Goal: Use online tool/utility: Utilize a website feature to perform a specific function

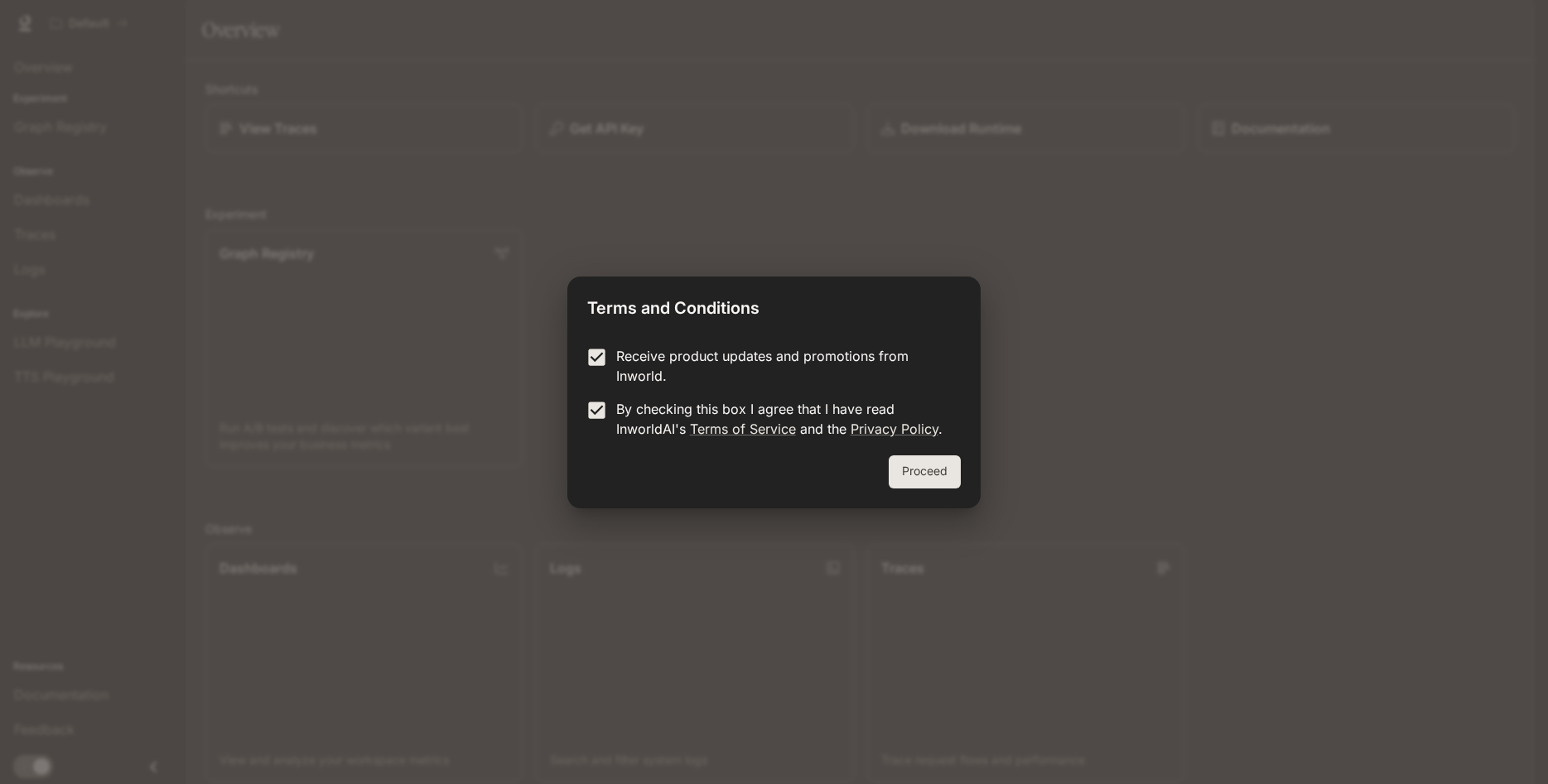
click at [921, 491] on div "Proceed" at bounding box center [773, 481] width 413 height 53
click at [928, 475] on button "Proceed" at bounding box center [924, 472] width 72 height 33
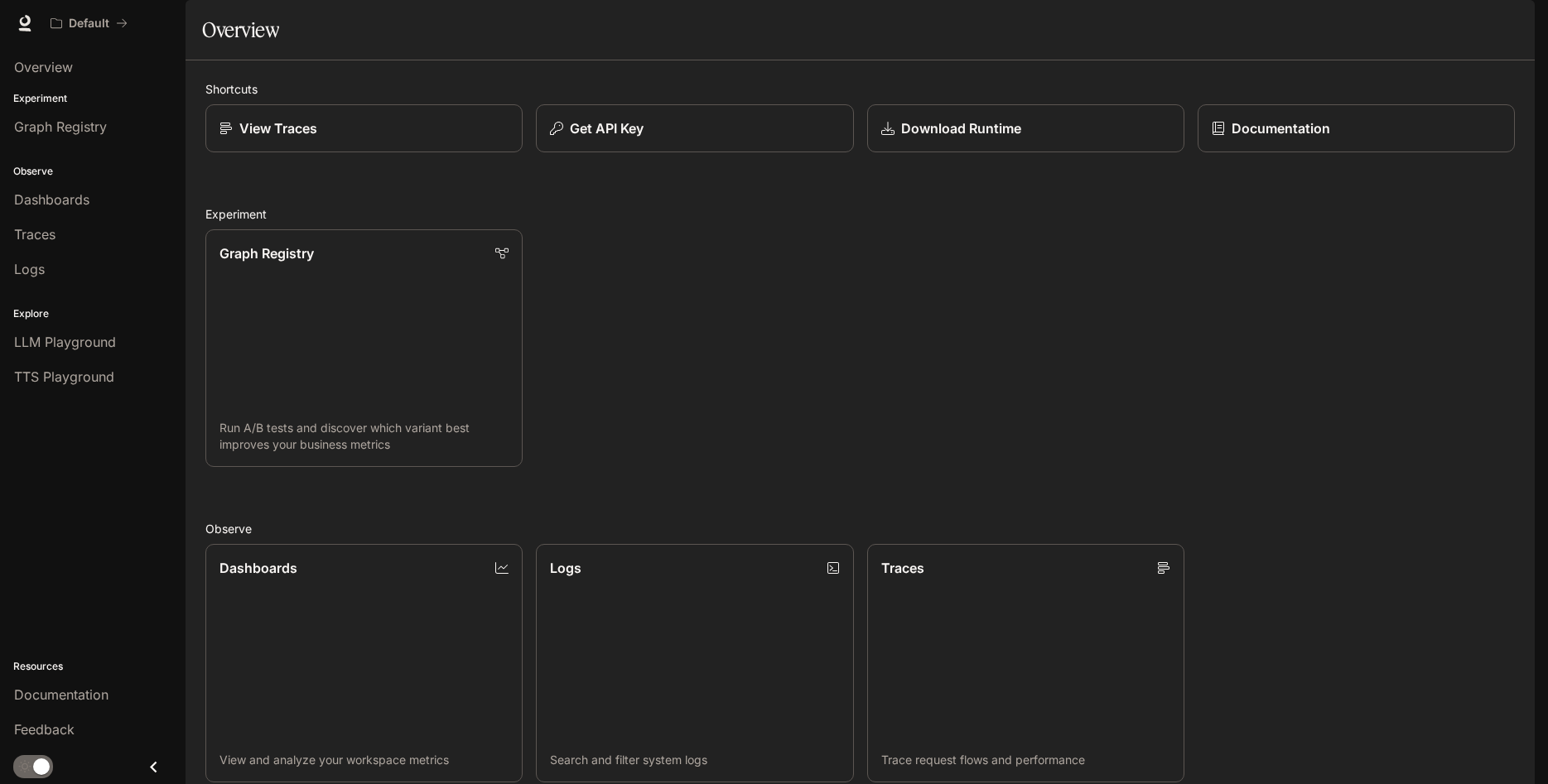
drag, startPoint x: 1211, startPoint y: 75, endPoint x: 1222, endPoint y: 102, distance: 29.2
click at [877, 111] on div "Shortcuts View Traces Get API Key Download Runtime Documentation Experiment Gra…" at bounding box center [860, 588] width 1349 height 1056
click at [983, 138] on p "Download Runtime" at bounding box center [960, 128] width 121 height 20
click at [1252, 138] on p "Documentation" at bounding box center [1279, 128] width 99 height 20
click at [56, 371] on span "TTS Playground" at bounding box center [64, 376] width 100 height 20
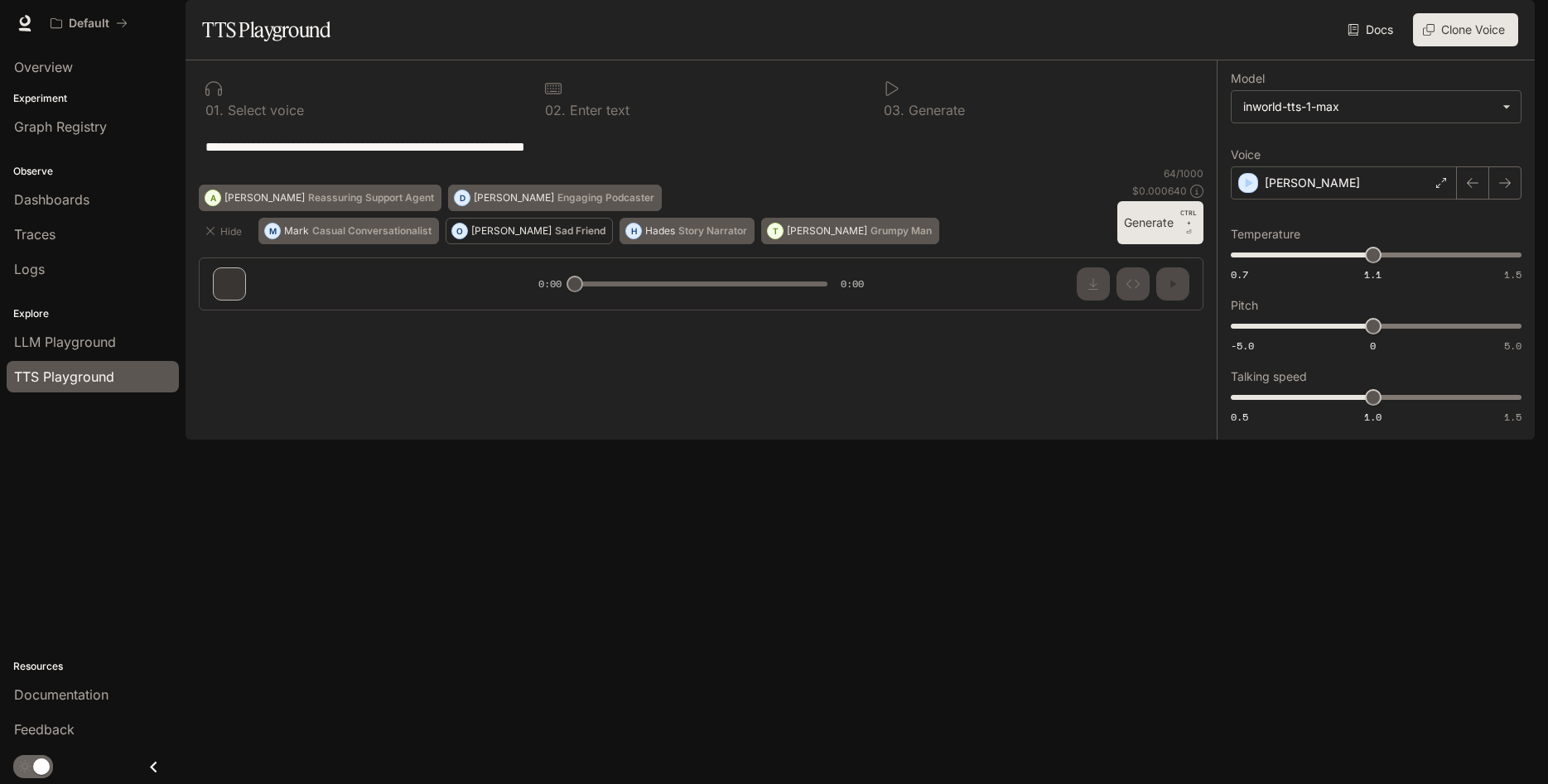
click at [555, 235] on p "Sad Friend" at bounding box center [580, 230] width 51 height 10
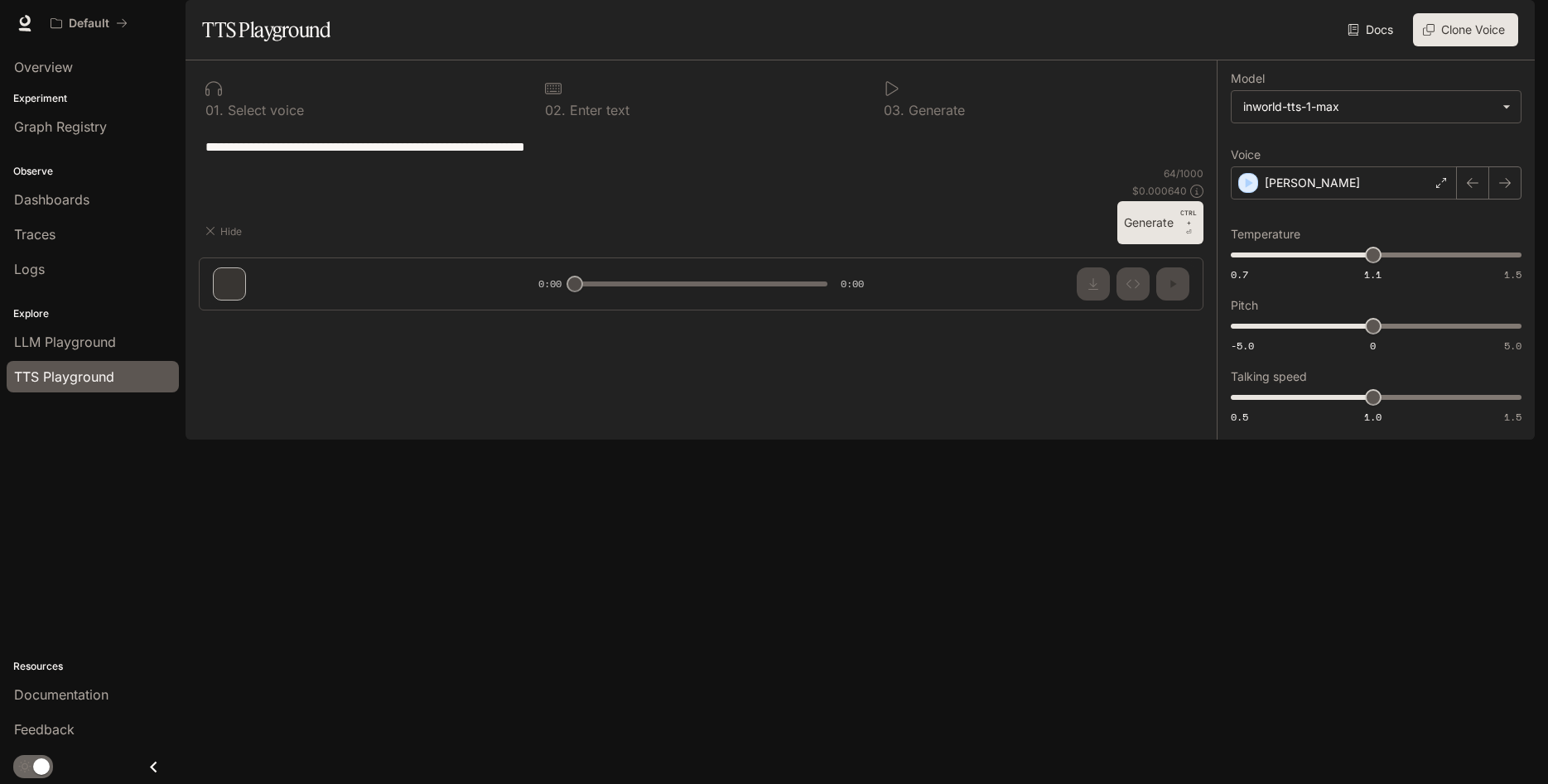
type textarea "**********"
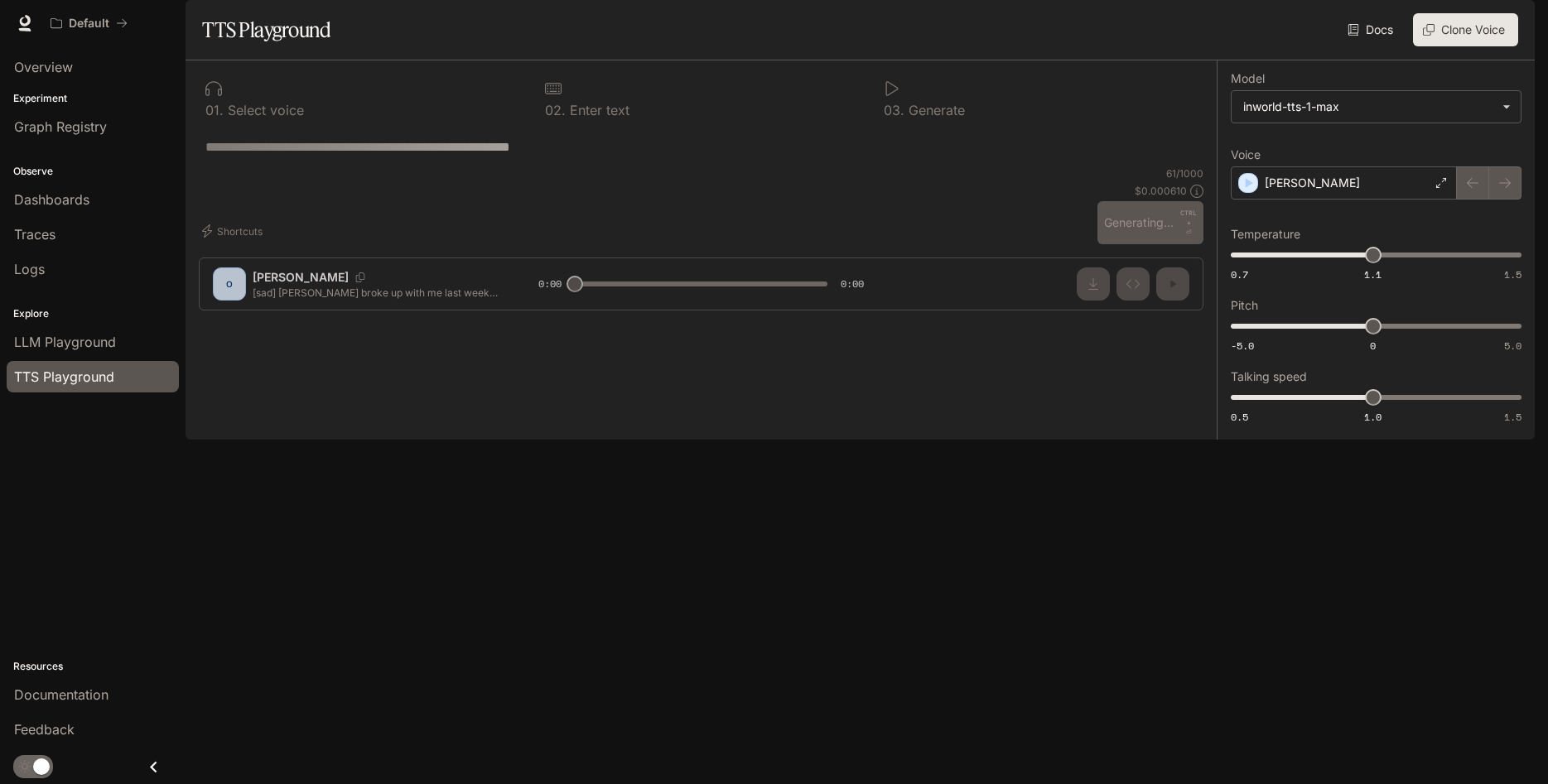
click at [249, 324] on div "**********" at bounding box center [702, 192] width 1031 height 263
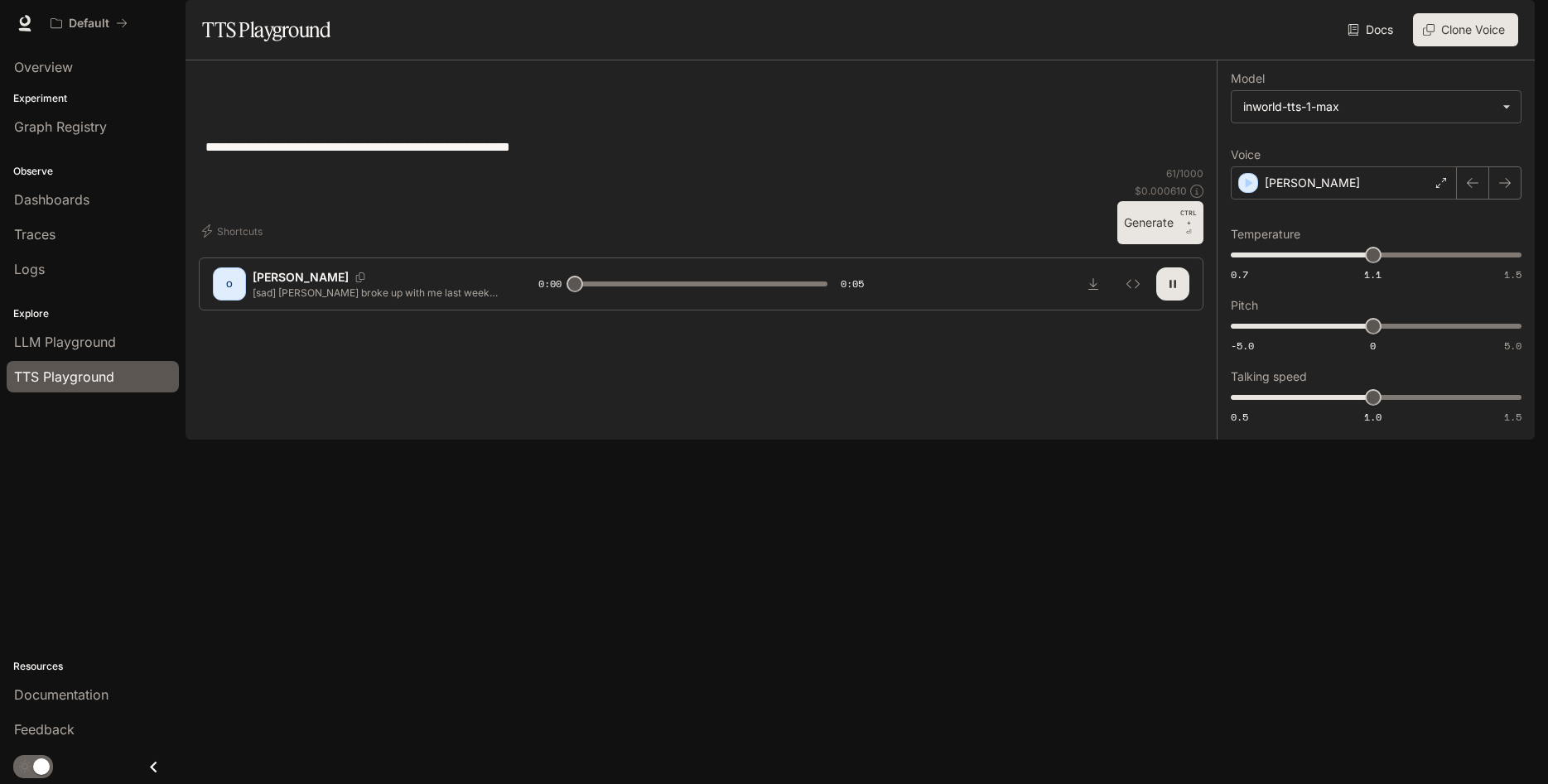
click at [229, 297] on div "O" at bounding box center [229, 283] width 26 height 26
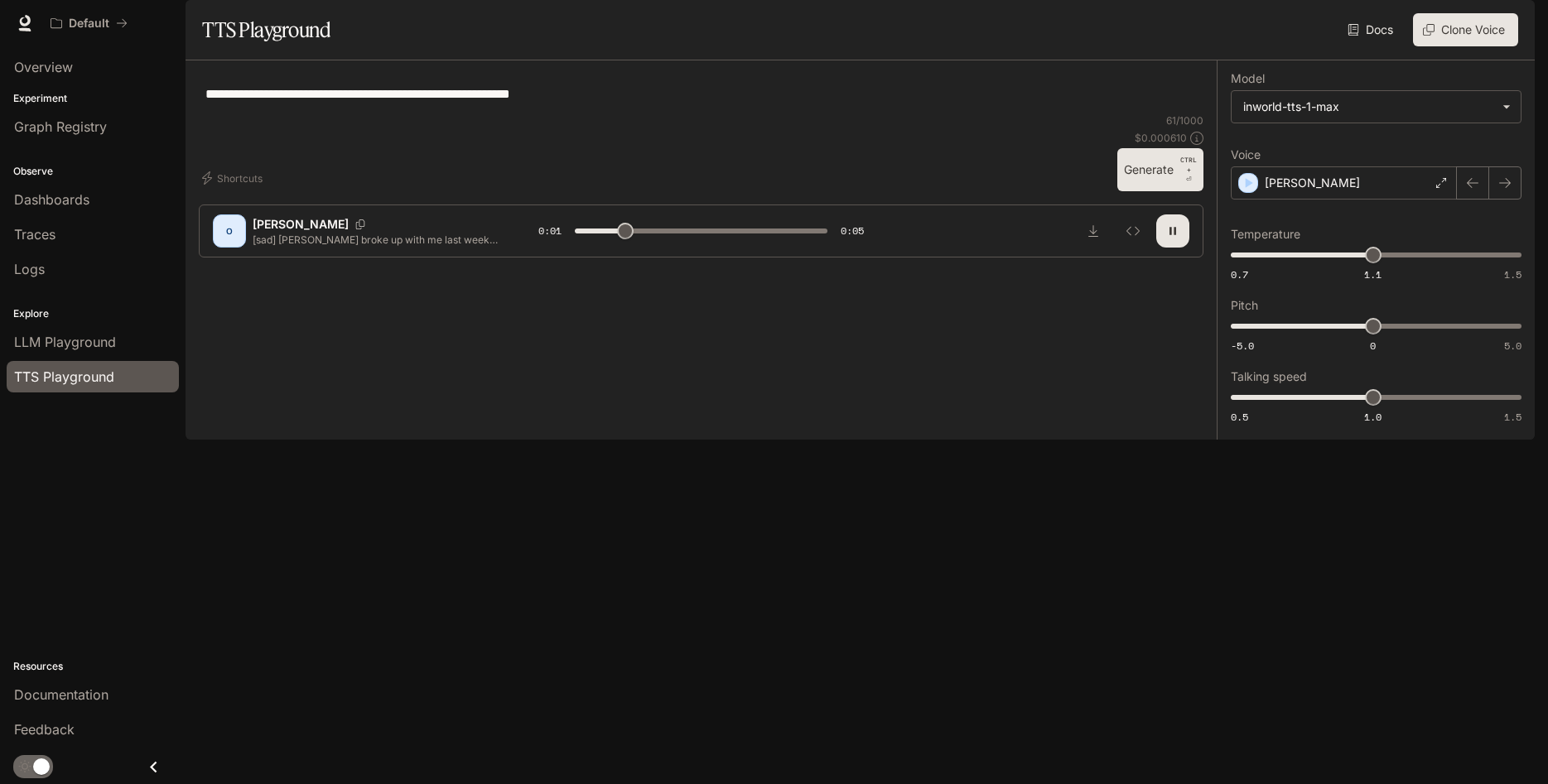
click at [352, 229] on icon "Copy Voice ID" at bounding box center [360, 224] width 17 height 10
click at [254, 233] on p "[PERSON_NAME]" at bounding box center [300, 224] width 96 height 17
type input "*"
click at [1135, 248] on button "Inspect" at bounding box center [1133, 231] width 33 height 33
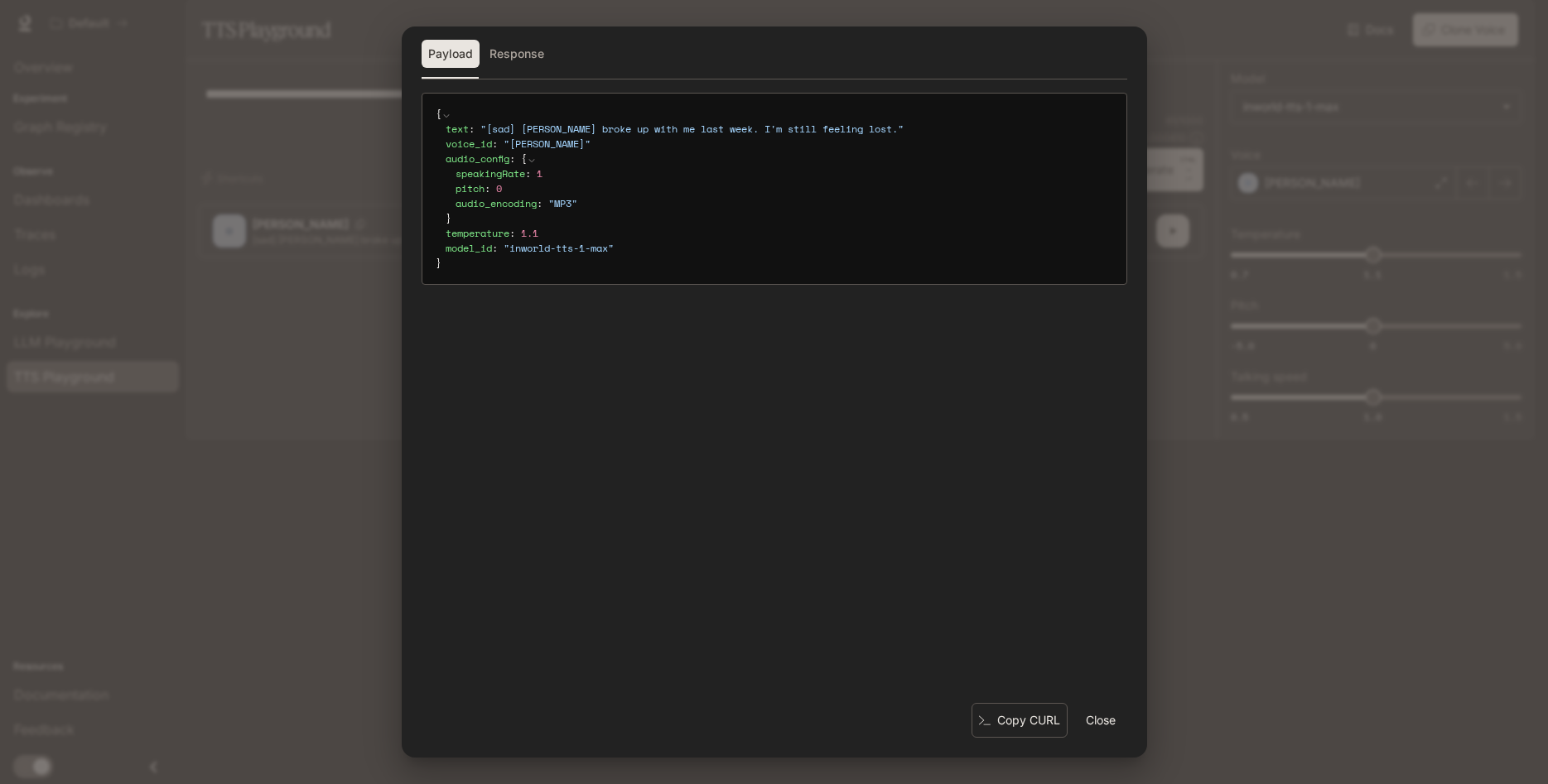
click at [1122, 728] on button "Close" at bounding box center [1100, 720] width 53 height 33
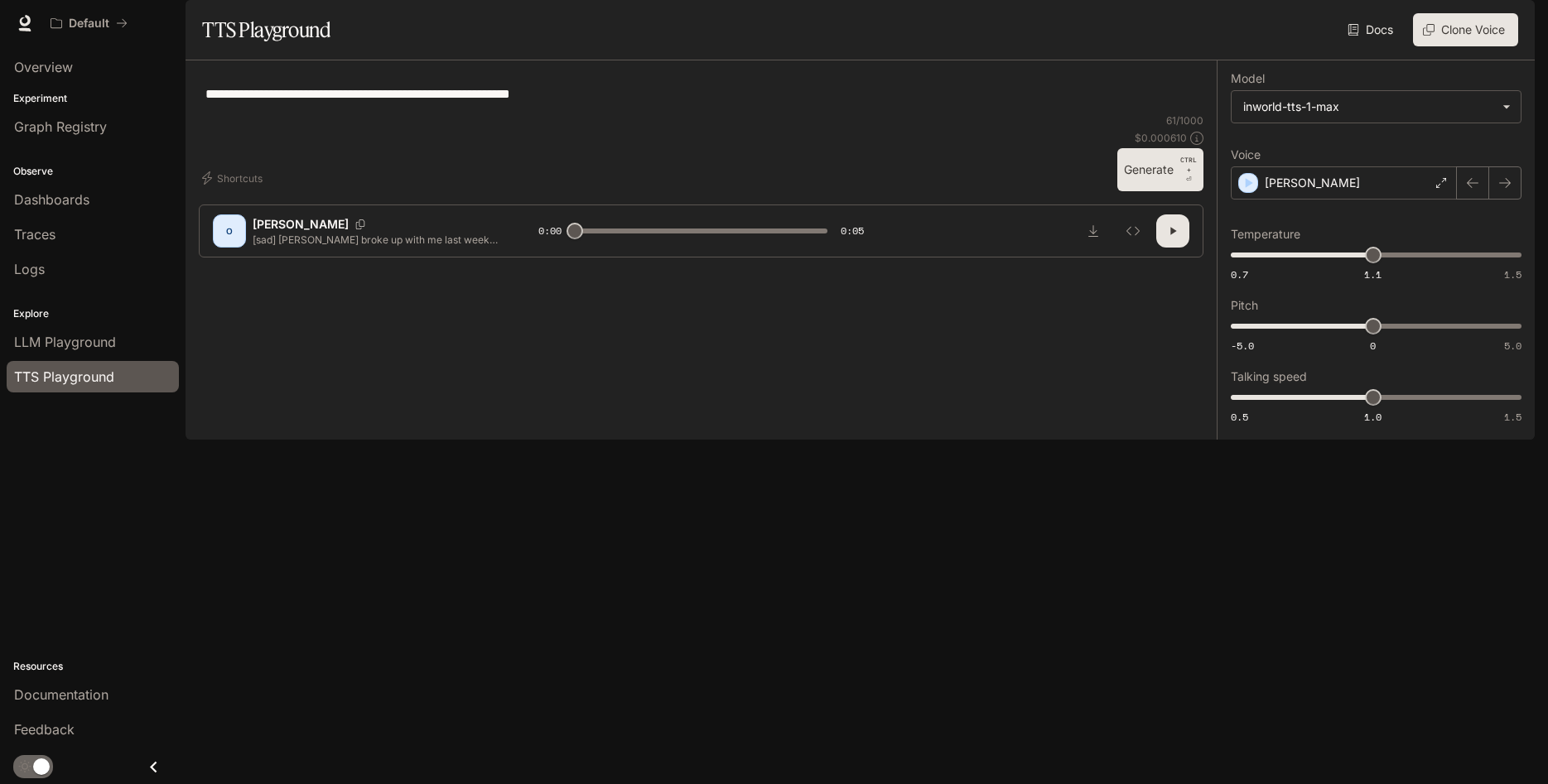
drag, startPoint x: 1233, startPoint y: 106, endPoint x: 1228, endPoint y: 125, distance: 19.6
click at [1378, 46] on link "Docs" at bounding box center [1372, 30] width 56 height 33
